Goal: Share content

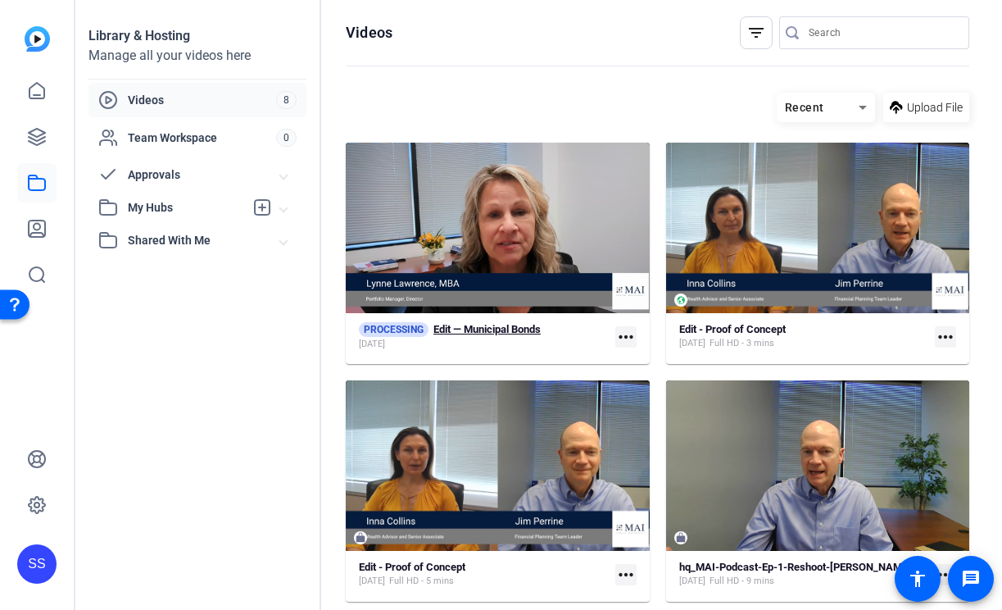
click at [424, 340] on div "[DATE]" at bounding box center [450, 344] width 182 height 13
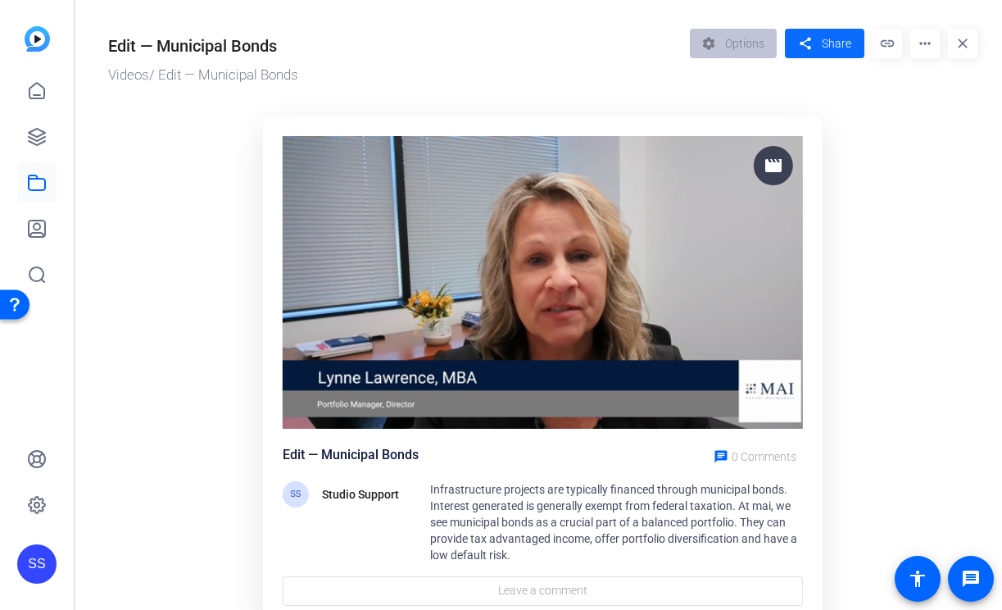
click at [847, 51] on span "Share" at bounding box center [836, 43] width 29 height 17
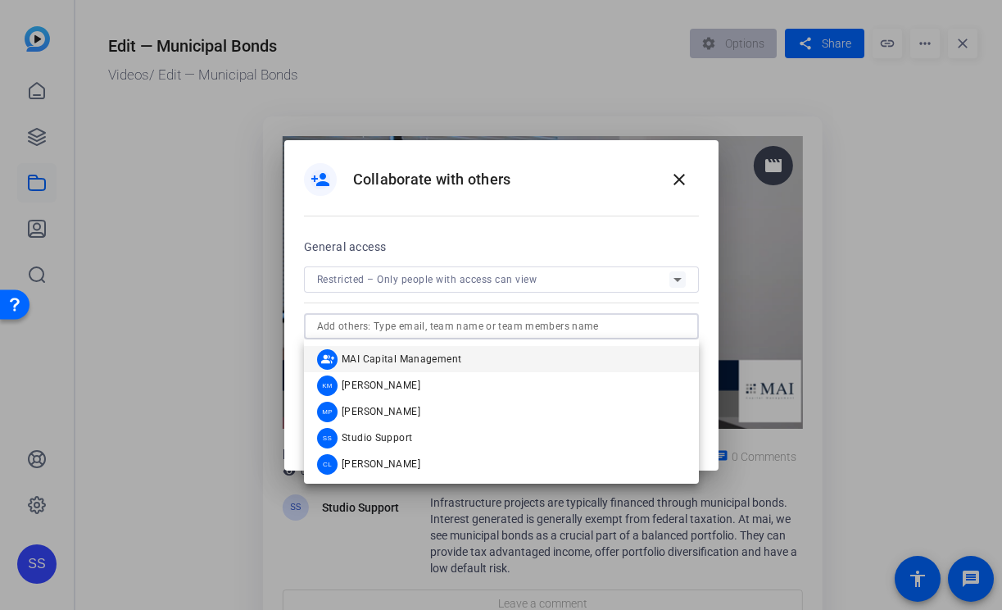
click at [616, 316] on input "text" at bounding box center [501, 326] width 369 height 20
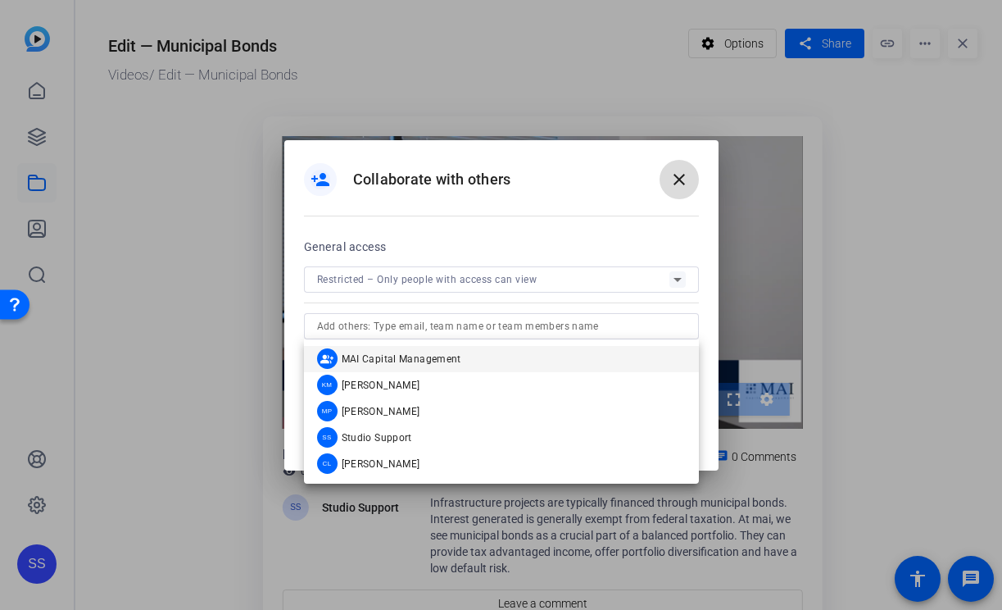
click at [679, 170] on mat-icon "close" at bounding box center [679, 180] width 20 height 20
